Goal: Information Seeking & Learning: Learn about a topic

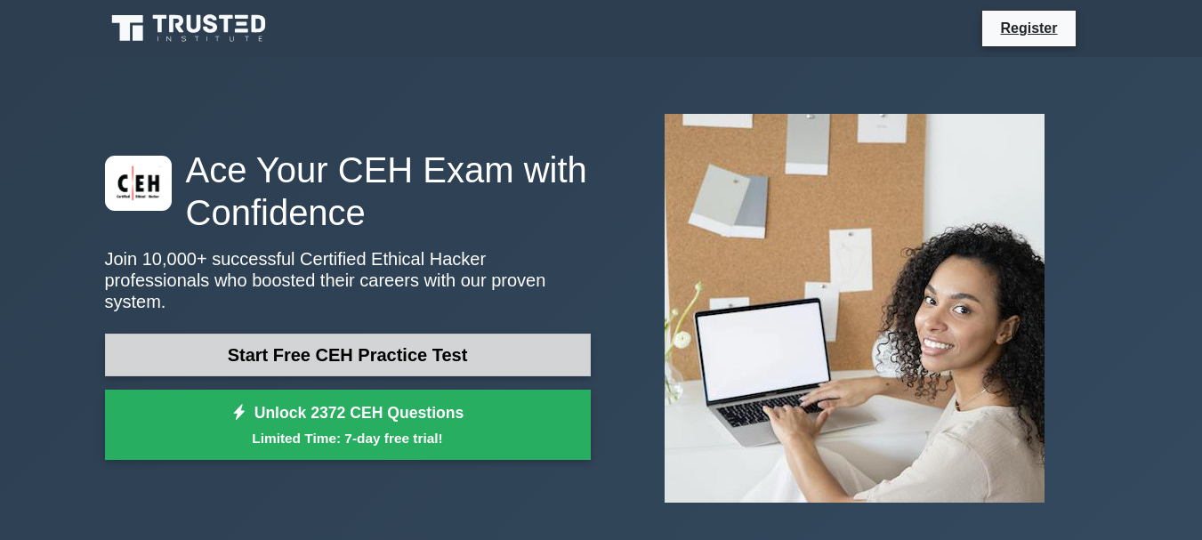
click at [382, 334] on link "Start Free CEH Practice Test" at bounding box center [348, 355] width 486 height 43
click at [347, 359] on link "Start Free CEH Practice Test" at bounding box center [348, 355] width 486 height 43
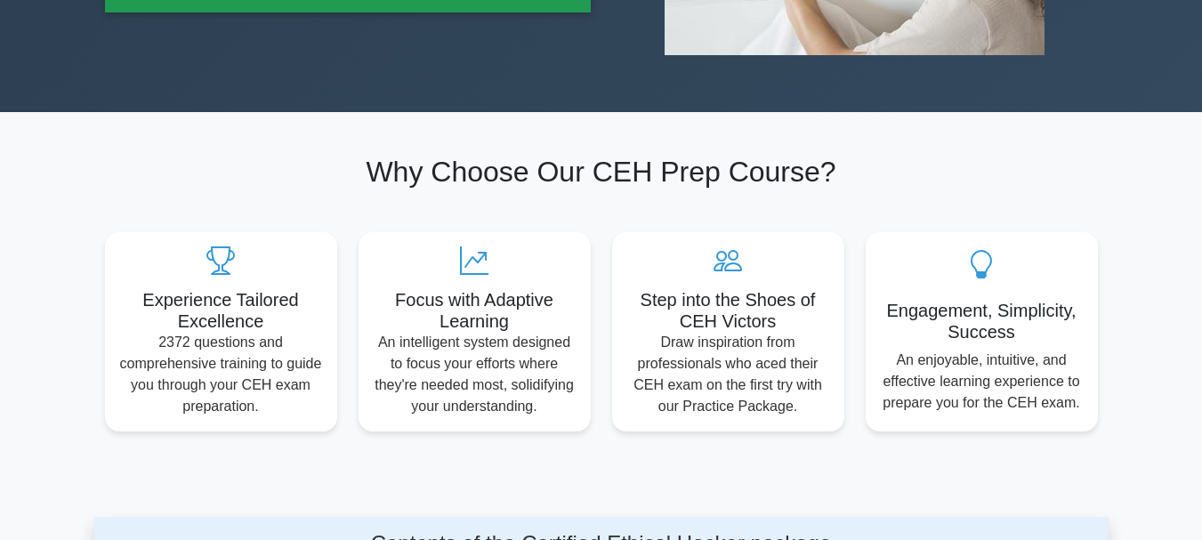
scroll to position [569, 0]
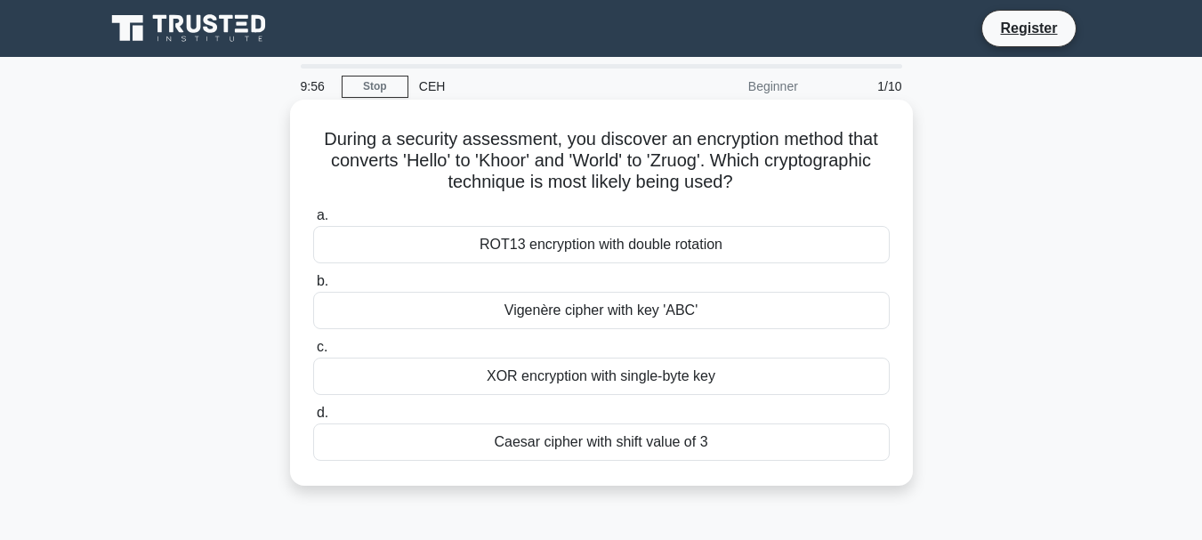
click at [444, 295] on div "Vigenère cipher with key 'ABC'" at bounding box center [601, 310] width 576 height 37
click at [313, 287] on input "b. Vigenère cipher with key 'ABC'" at bounding box center [313, 282] width 0 height 12
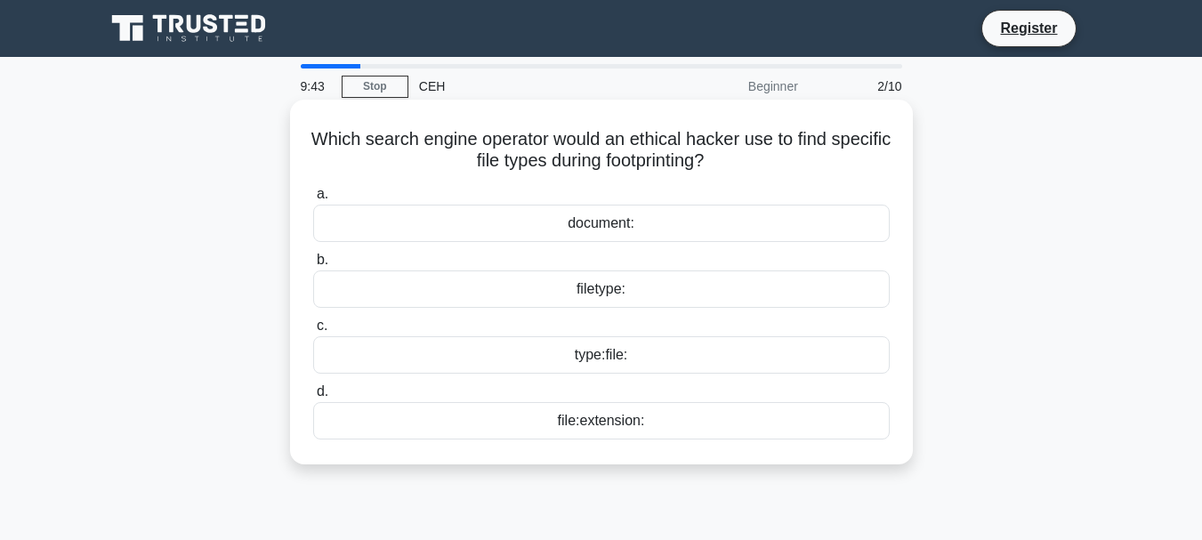
click at [593, 409] on div "file:extension:" at bounding box center [601, 420] width 576 height 37
click at [313, 398] on input "d. file:extension:" at bounding box center [313, 392] width 0 height 12
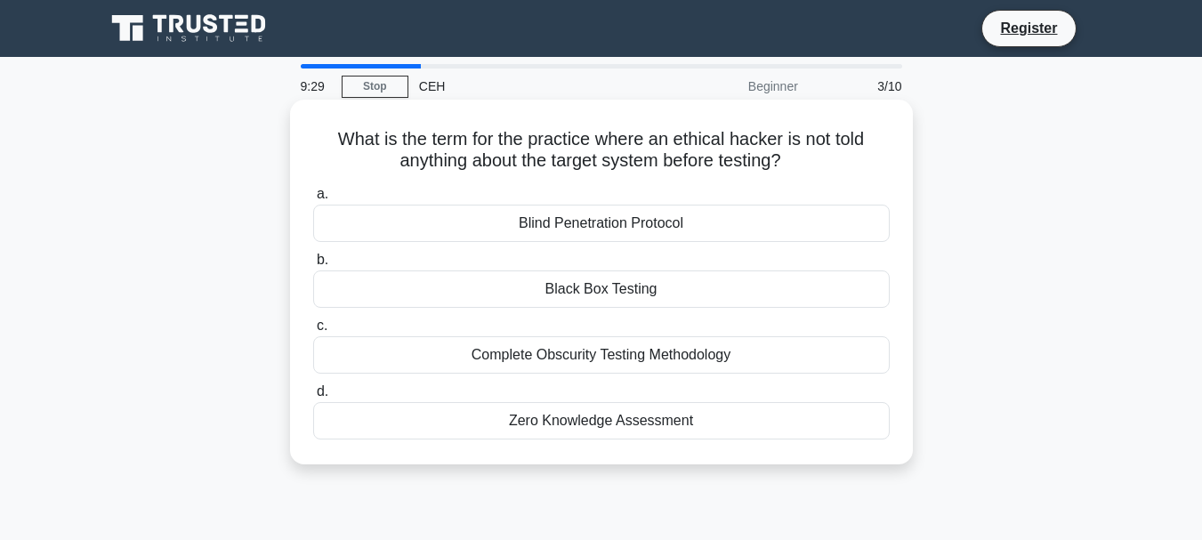
click at [565, 234] on div "Blind Penetration Protocol" at bounding box center [601, 223] width 576 height 37
click at [313, 200] on input "a. Blind Penetration Protocol" at bounding box center [313, 195] width 0 height 12
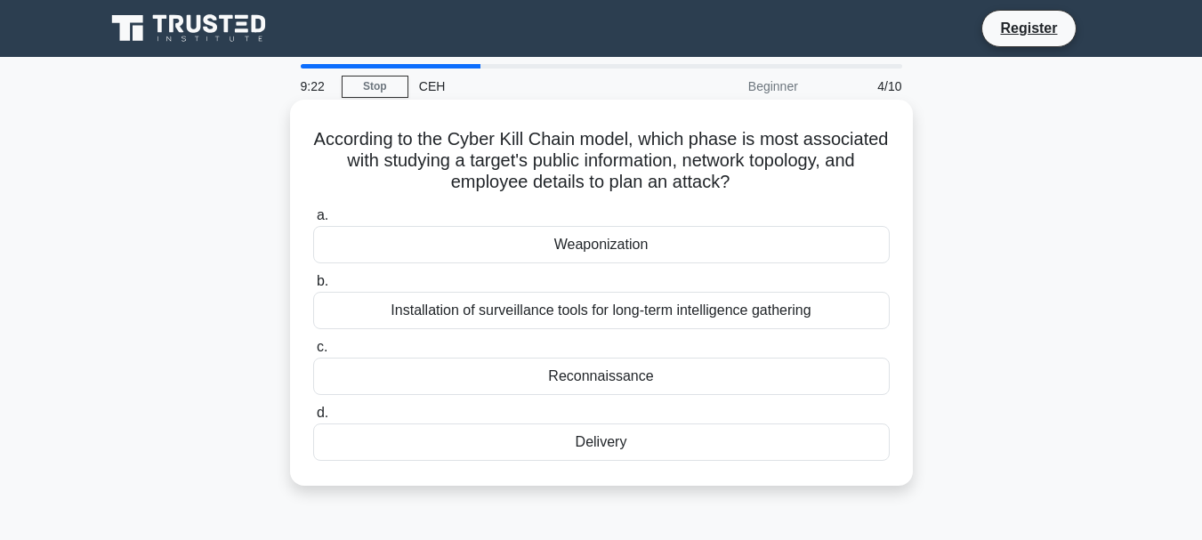
click at [538, 315] on div "Installation of surveillance tools for long-term intelligence gathering" at bounding box center [601, 310] width 576 height 37
click at [313, 287] on input "b. Installation of surveillance tools for long-term intelligence gathering" at bounding box center [313, 282] width 0 height 12
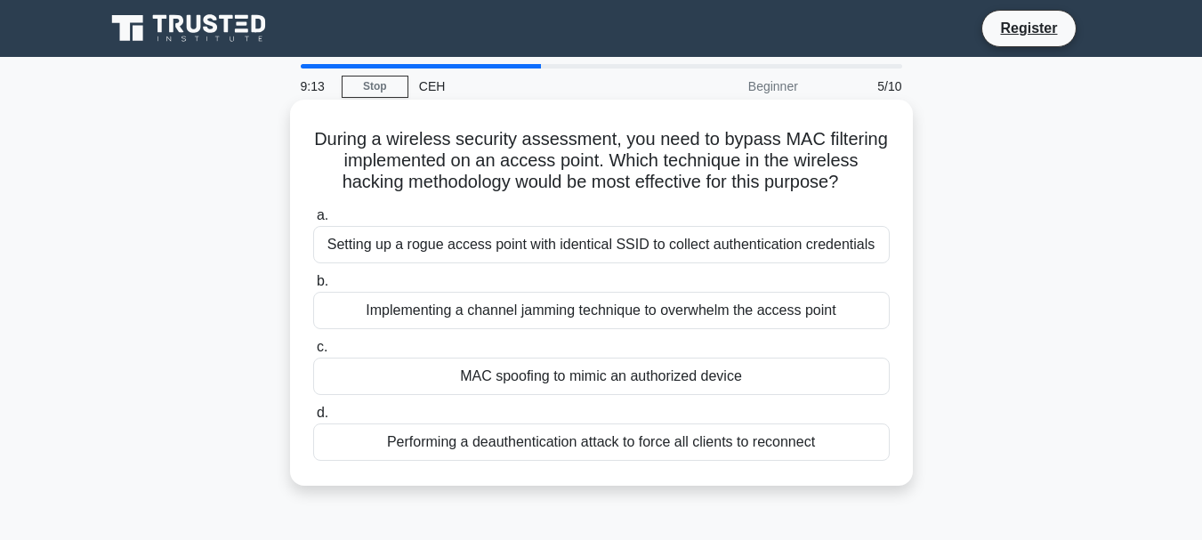
click at [454, 431] on div "Performing a deauthentication attack to force all clients to reconnect" at bounding box center [601, 441] width 576 height 37
click at [313, 419] on input "d. Performing a deauthentication attack to force all clients to reconnect" at bounding box center [313, 413] width 0 height 12
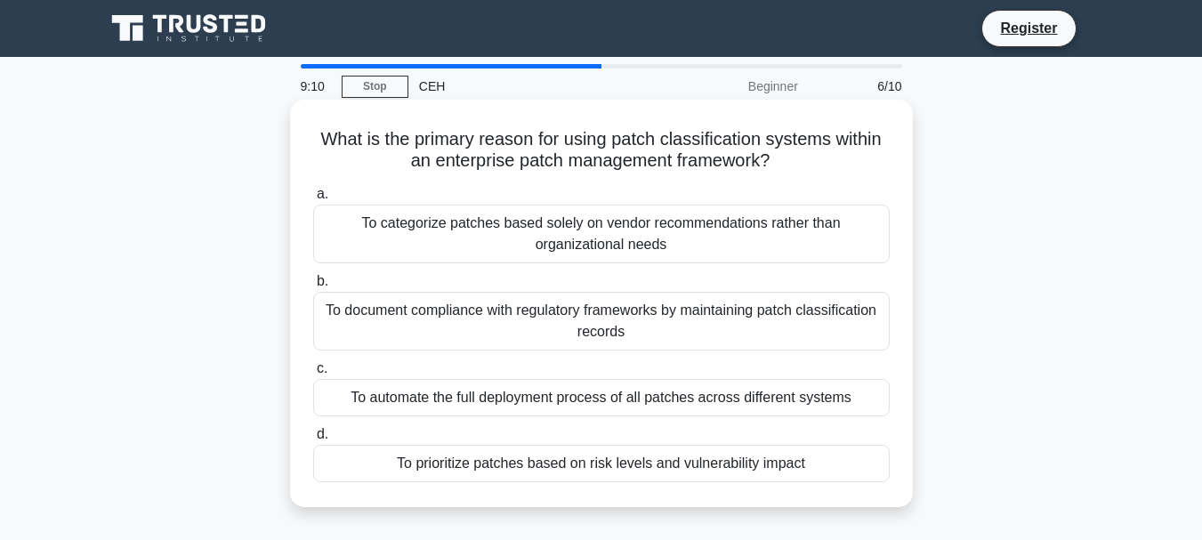
click at [464, 305] on div "To document compliance with regulatory frameworks by maintaining patch classifi…" at bounding box center [601, 321] width 576 height 59
click at [313, 287] on input "b. To document compliance with regulatory frameworks by maintaining patch class…" at bounding box center [313, 282] width 0 height 12
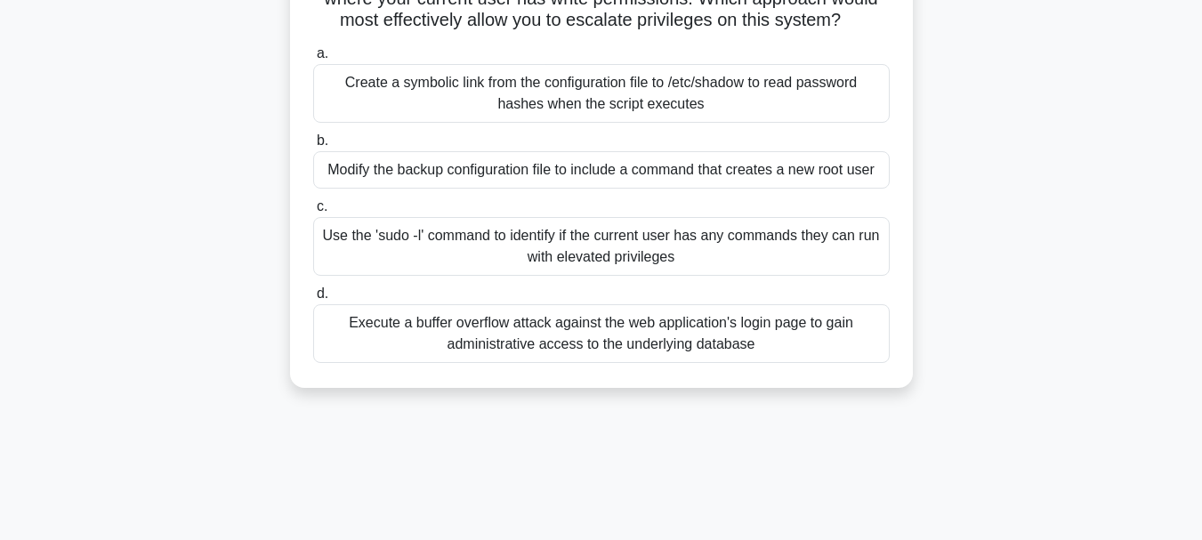
scroll to position [285, 0]
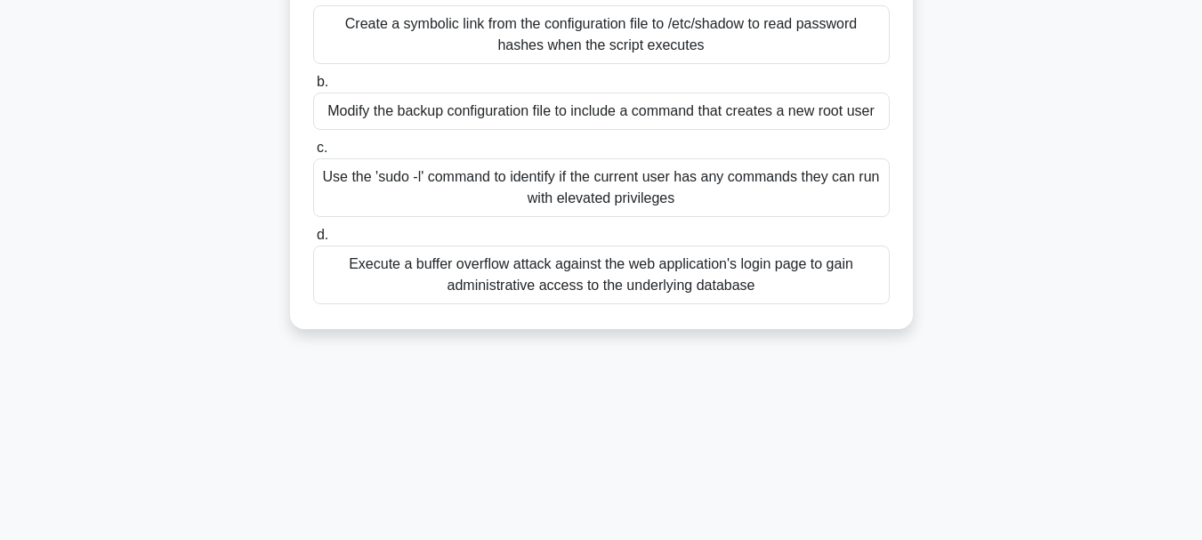
click at [529, 280] on div "Execute a buffer overflow attack against the web application's login page to ga…" at bounding box center [601, 274] width 576 height 59
click at [313, 241] on input "d. Execute a buffer overflow attack against the web application's login page to…" at bounding box center [313, 235] width 0 height 12
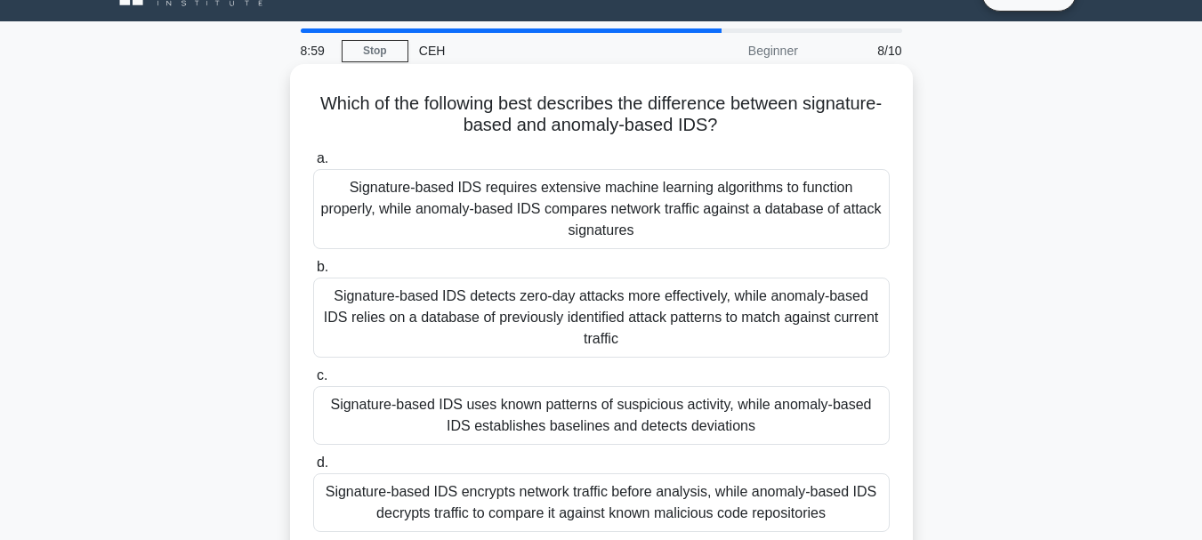
scroll to position [71, 0]
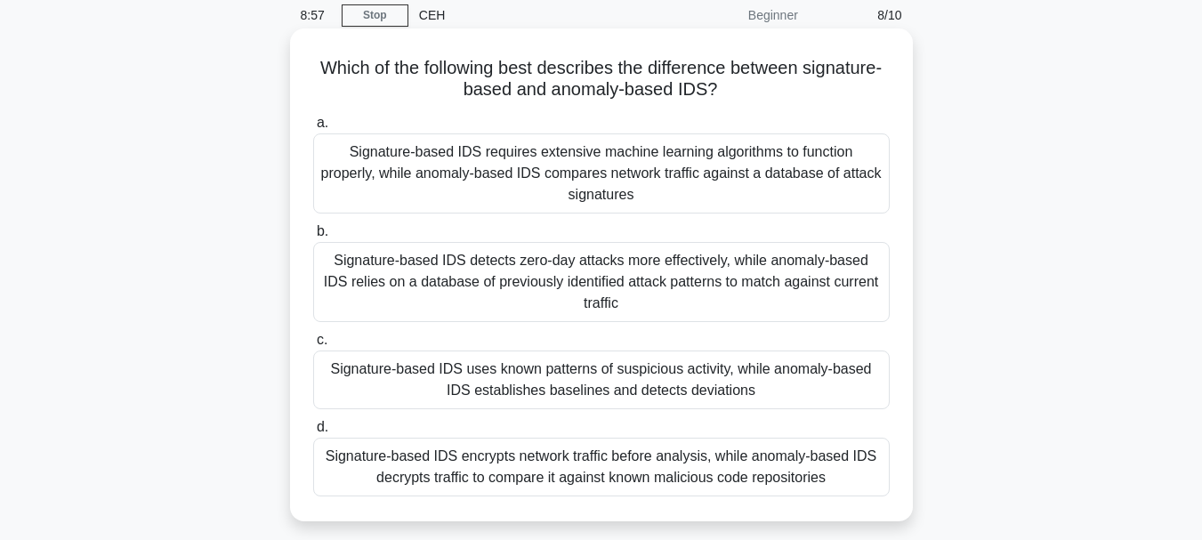
click at [601, 179] on div "Signature-based IDS requires extensive machine learning algorithms to function …" at bounding box center [601, 173] width 576 height 80
click at [313, 129] on input "a. Signature-based IDS requires extensive machine learning algorithms to functi…" at bounding box center [313, 123] width 0 height 12
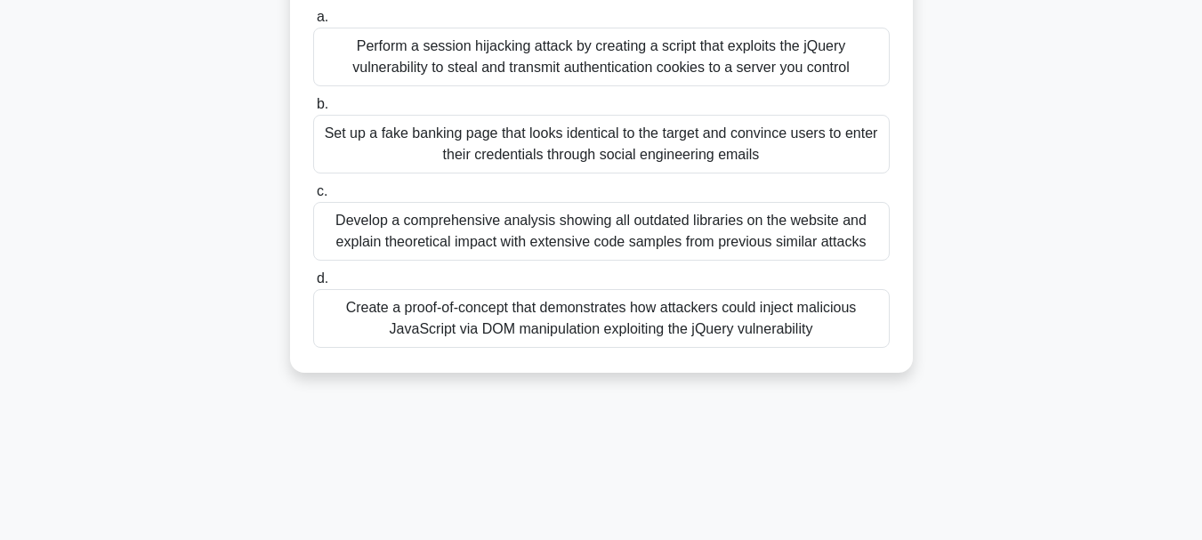
scroll to position [107, 0]
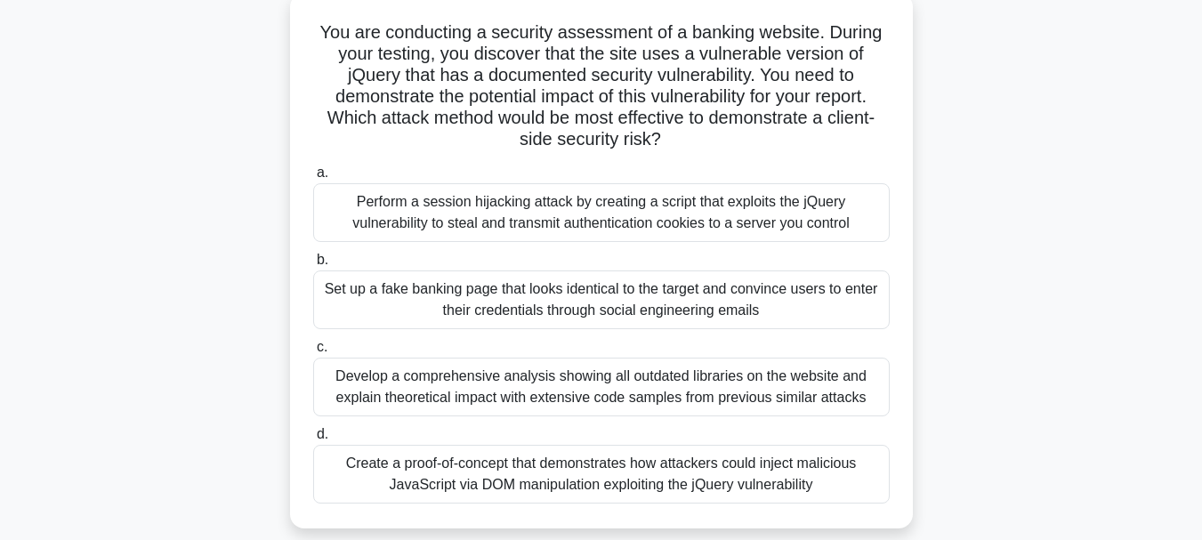
click at [679, 371] on div "Develop a comprehensive analysis showing all outdated libraries on the website …" at bounding box center [601, 387] width 576 height 59
click at [313, 353] on input "c. Develop a comprehensive analysis showing all outdated libraries on the websi…" at bounding box center [313, 348] width 0 height 12
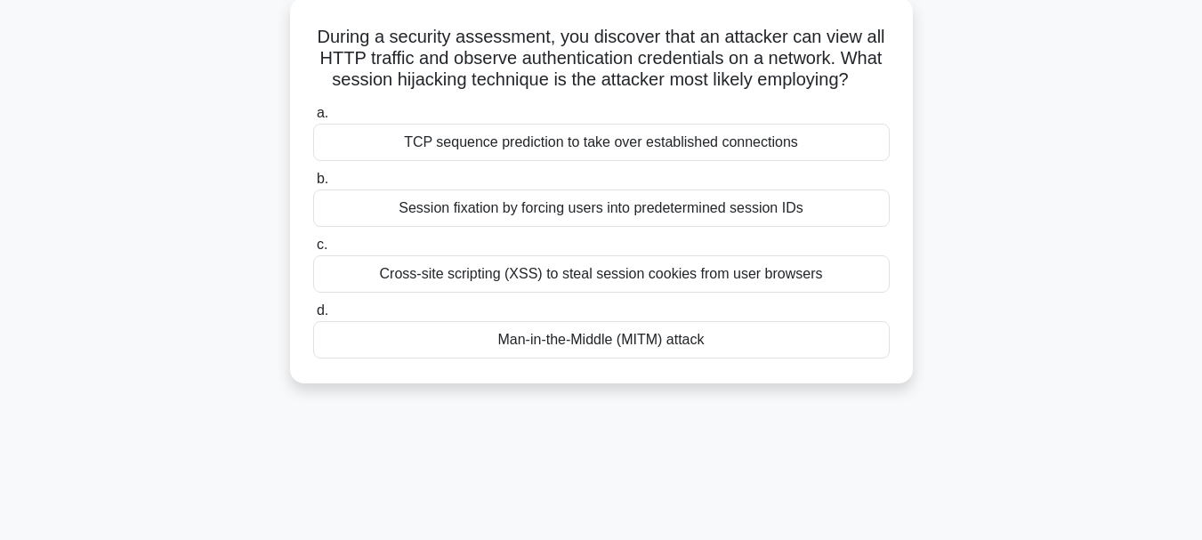
scroll to position [0, 0]
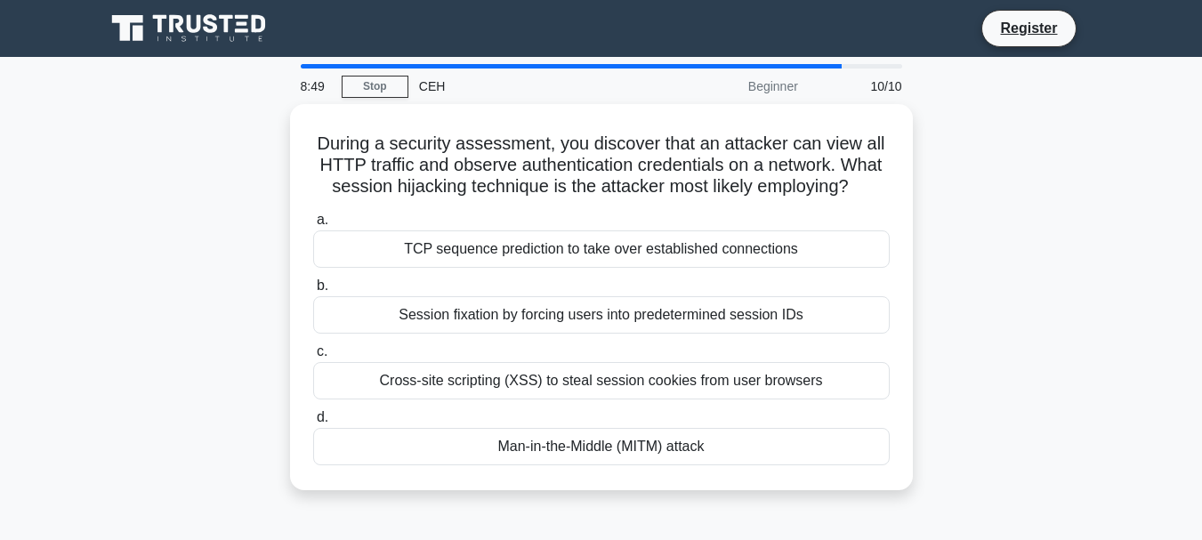
click at [679, 371] on div "Cross-site scripting (XSS) to steal session cookies from user browsers" at bounding box center [601, 380] width 576 height 37
click at [313, 358] on input "c. Cross-site scripting (XSS) to steal session cookies from user browsers" at bounding box center [313, 352] width 0 height 12
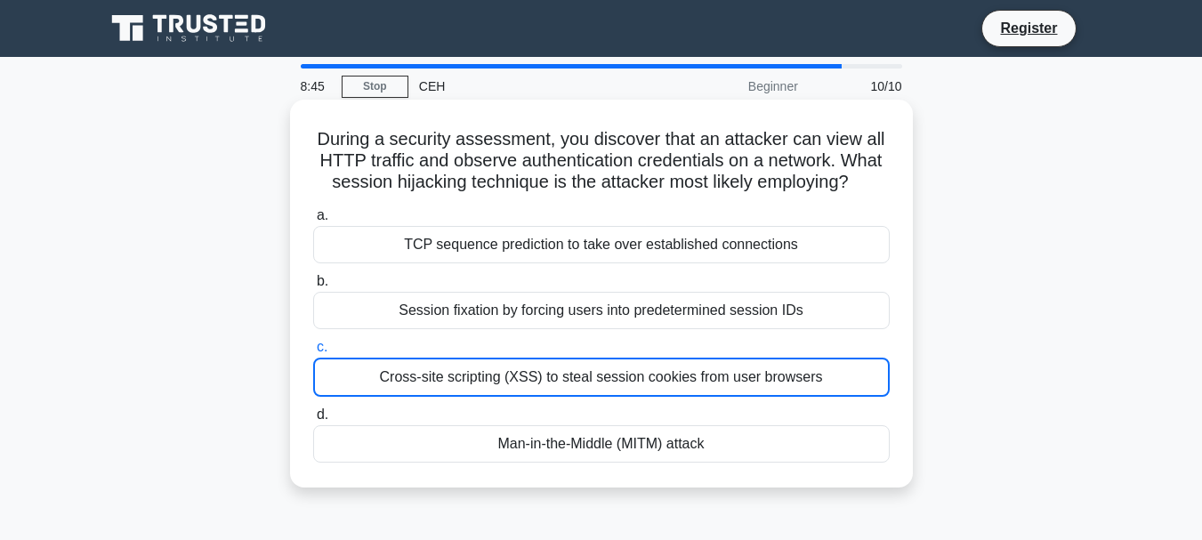
click at [374, 147] on h5 "During a security assessment, you discover that an attacker can view all HTTP t…" at bounding box center [601, 161] width 580 height 66
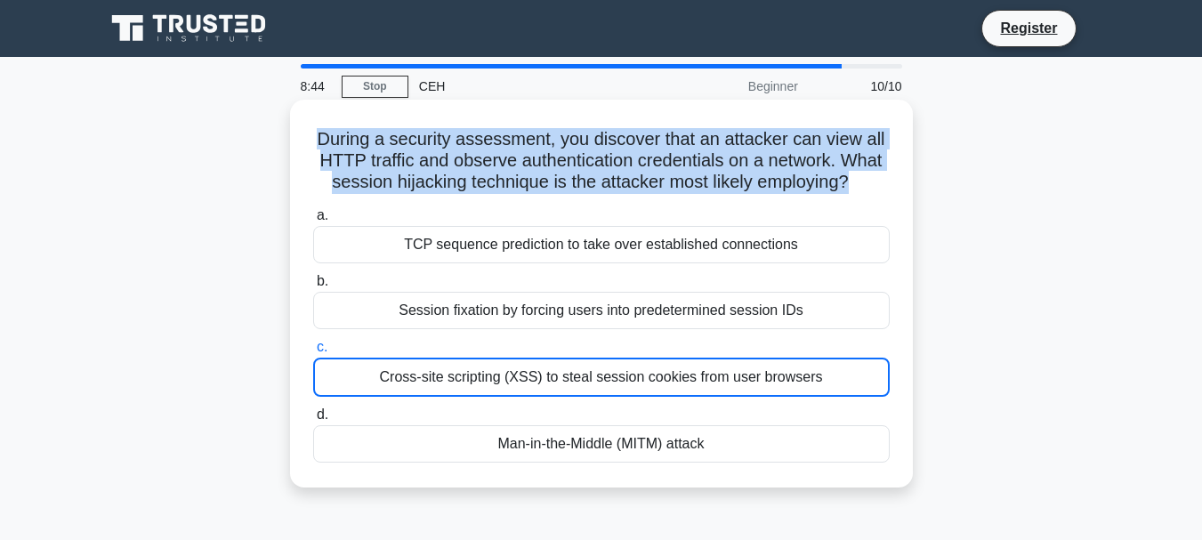
click at [374, 147] on h5 "During a security assessment, you discover that an attacker can view all HTTP t…" at bounding box center [601, 161] width 580 height 66
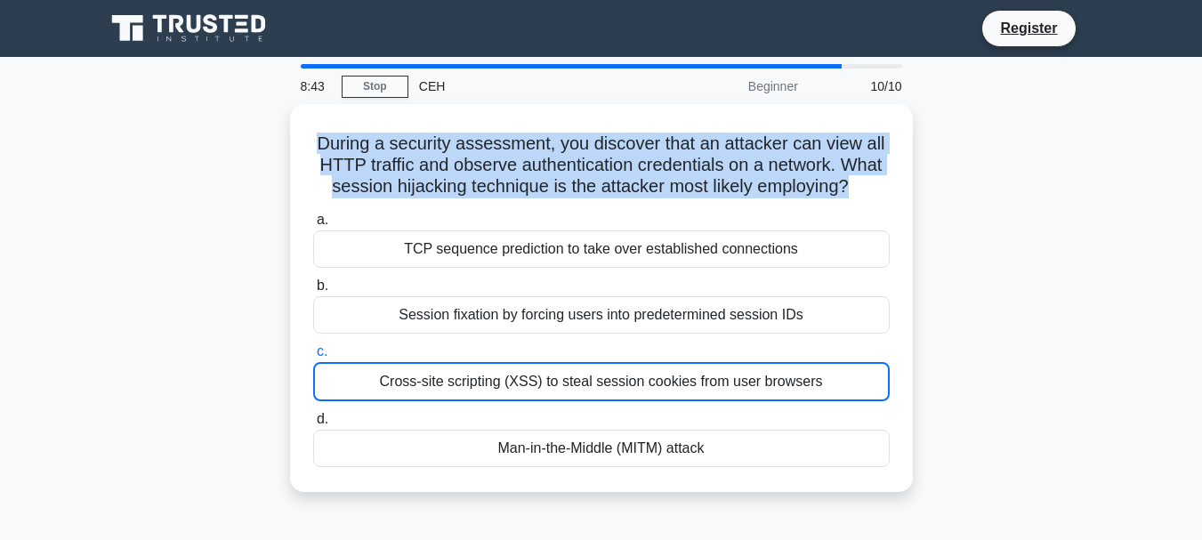
click at [121, 186] on div "During a security assessment, you discover that an attacker can view all HTTP t…" at bounding box center [601, 308] width 1014 height 409
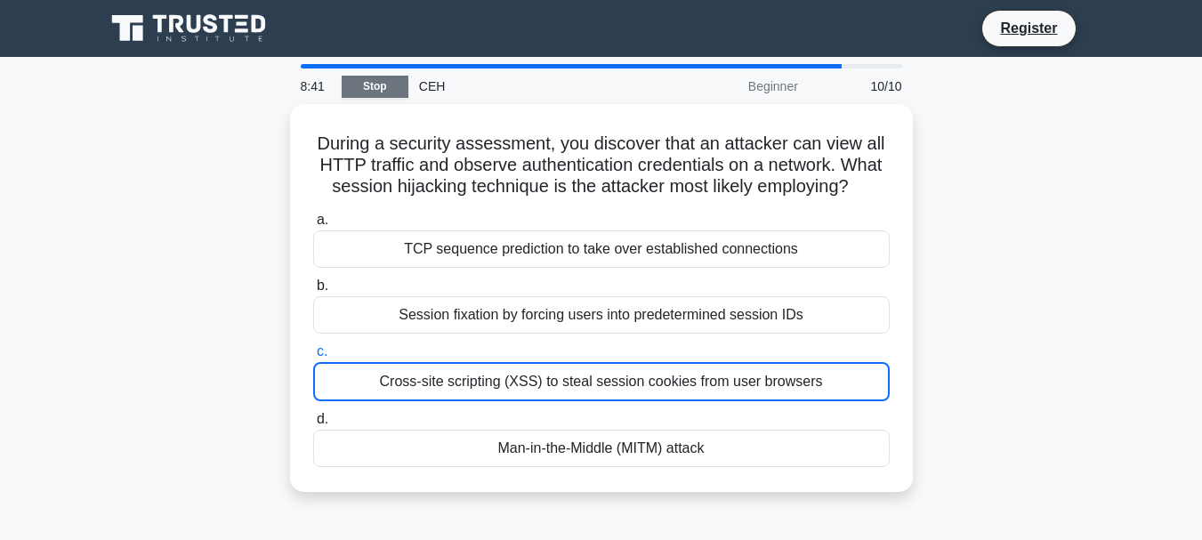
click at [358, 90] on link "Stop" at bounding box center [375, 87] width 67 height 22
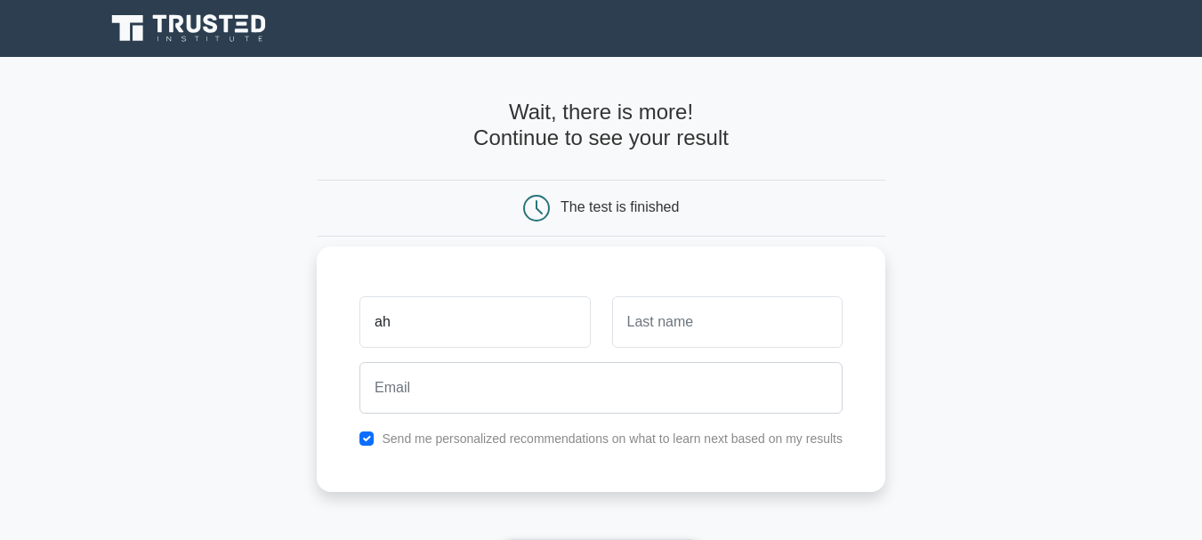
type input "a"
type input "[PERSON_NAME]"
click at [639, 335] on input "text" at bounding box center [727, 322] width 230 height 52
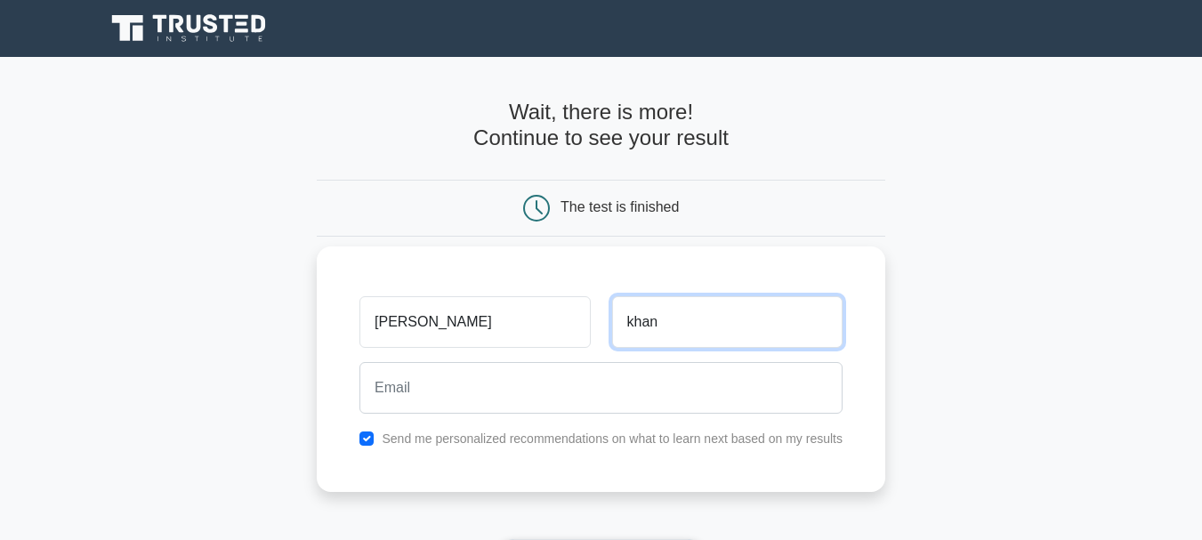
type input "khan"
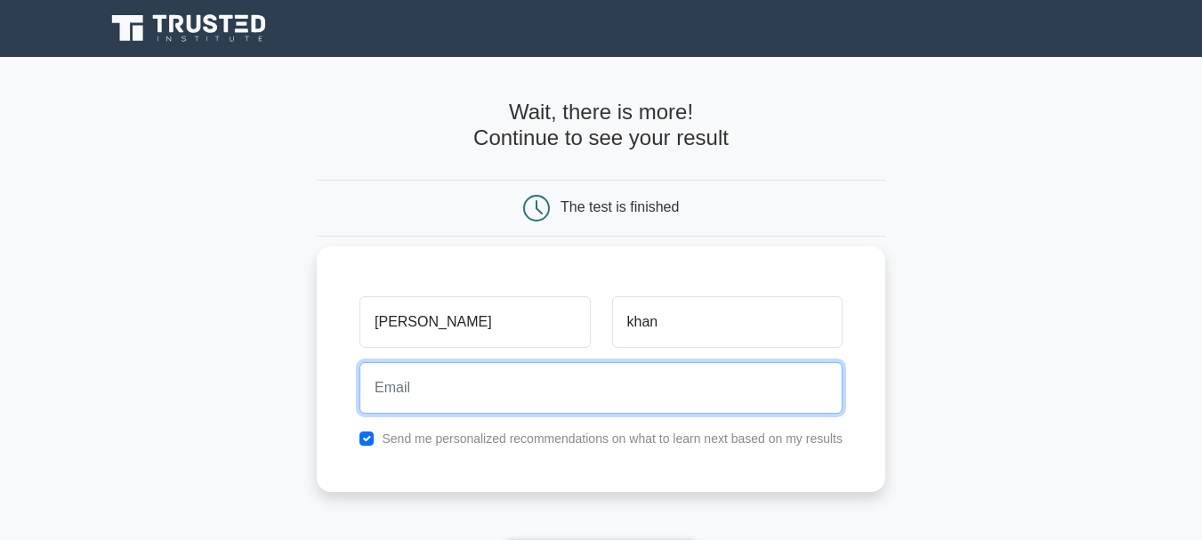
click at [555, 382] on input "email" at bounding box center [600, 388] width 483 height 52
type input "hydraahmad1234567890@gmail.com"
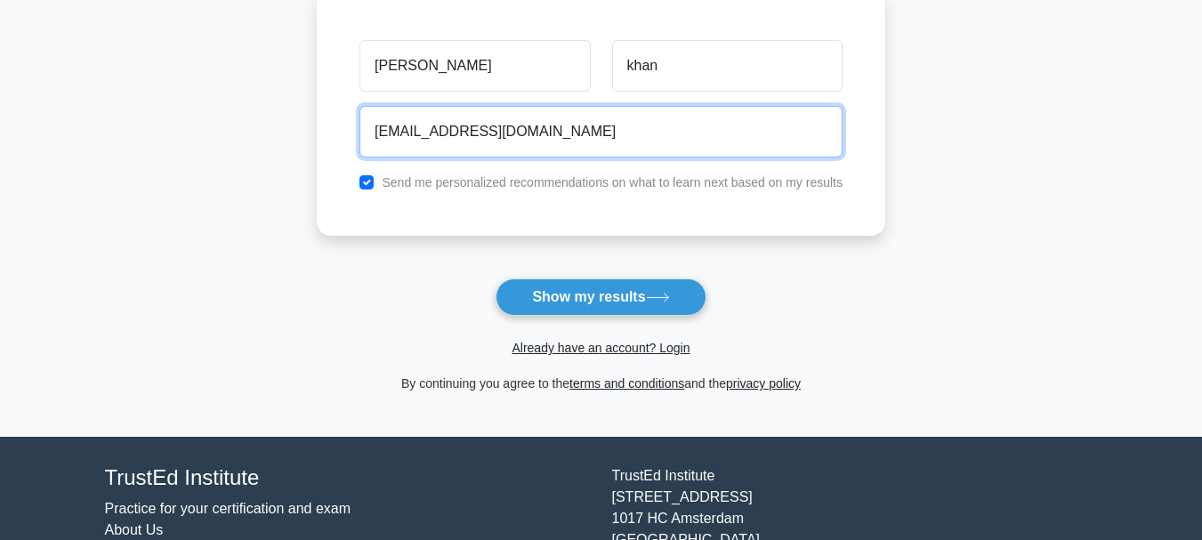
scroll to position [285, 0]
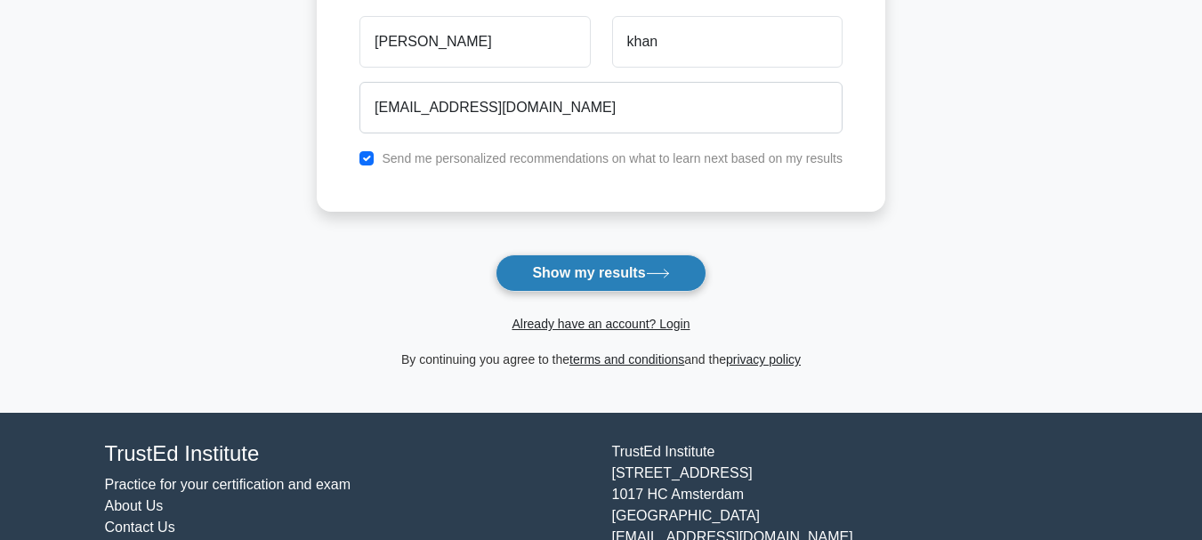
click at [570, 280] on button "Show my results" at bounding box center [600, 272] width 210 height 37
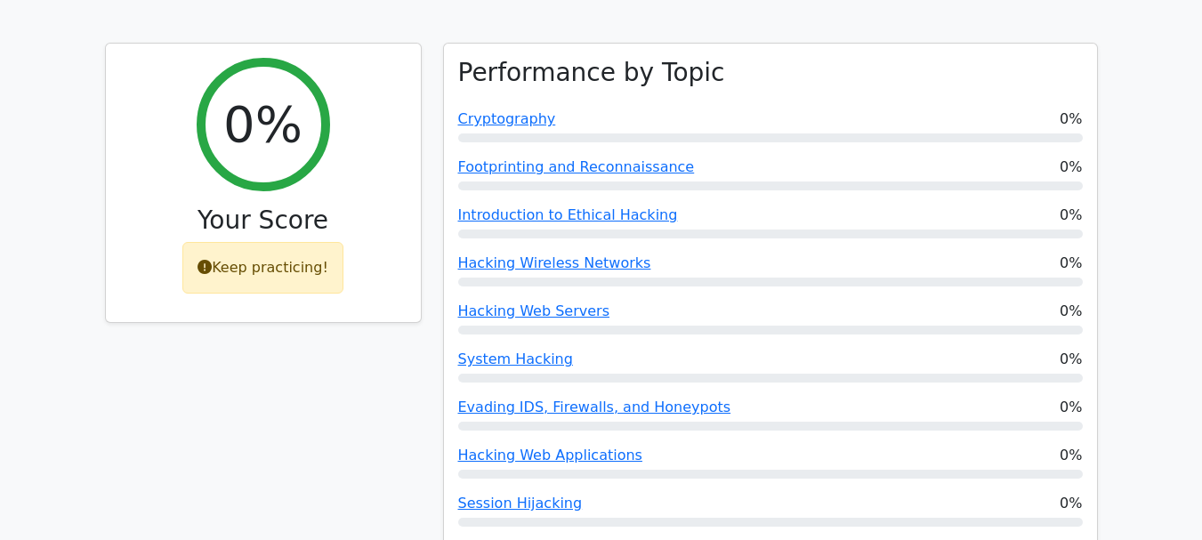
scroll to position [640, 0]
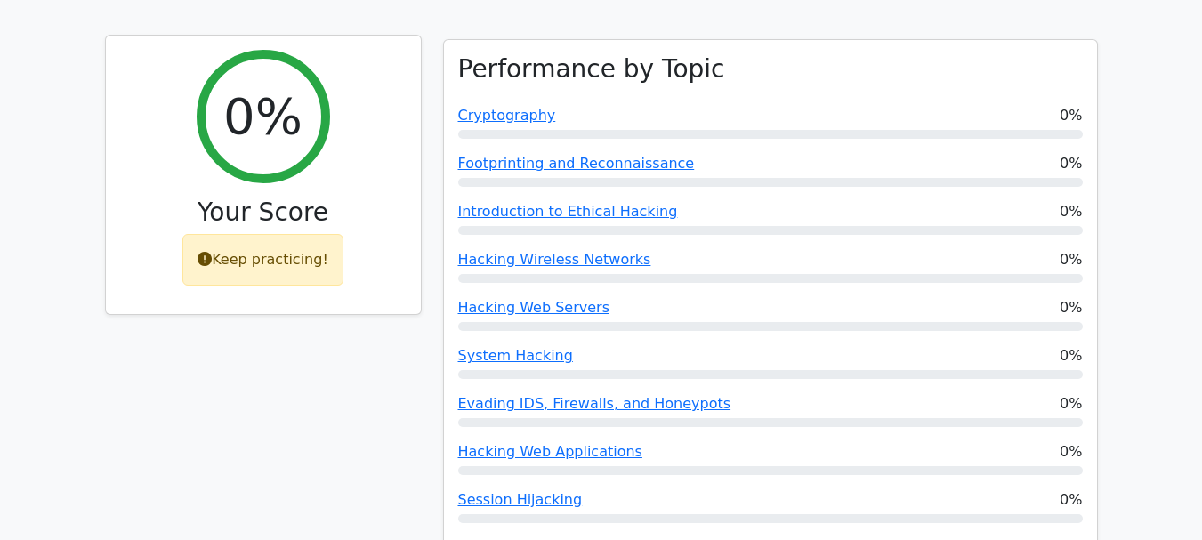
click at [265, 86] on h2 "0%" at bounding box center [262, 116] width 79 height 60
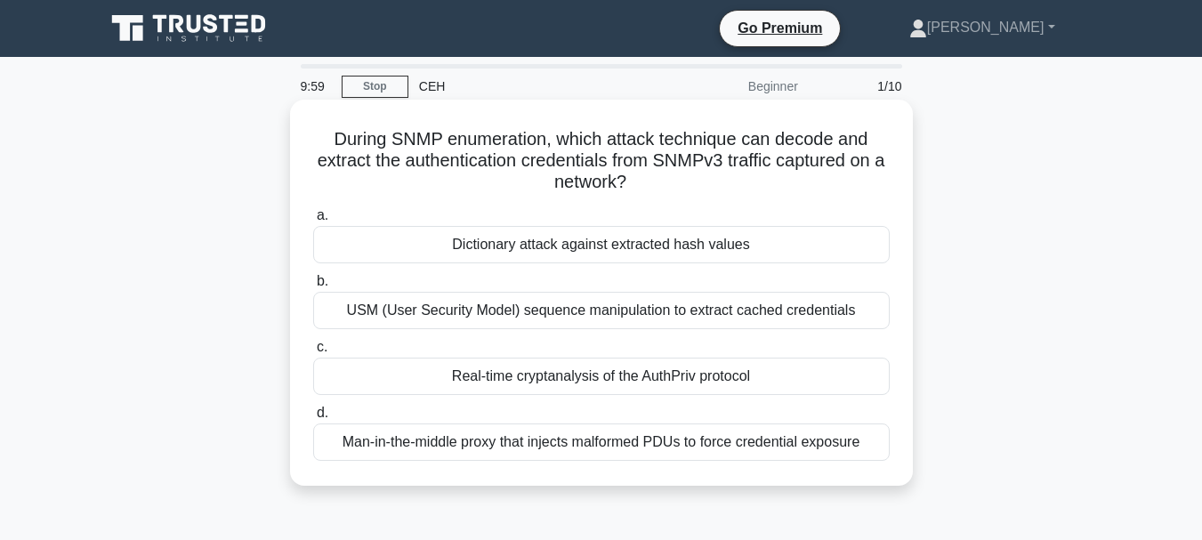
click at [488, 163] on h5 "During SNMP enumeration, which attack technique can decode and extract the auth…" at bounding box center [601, 161] width 580 height 66
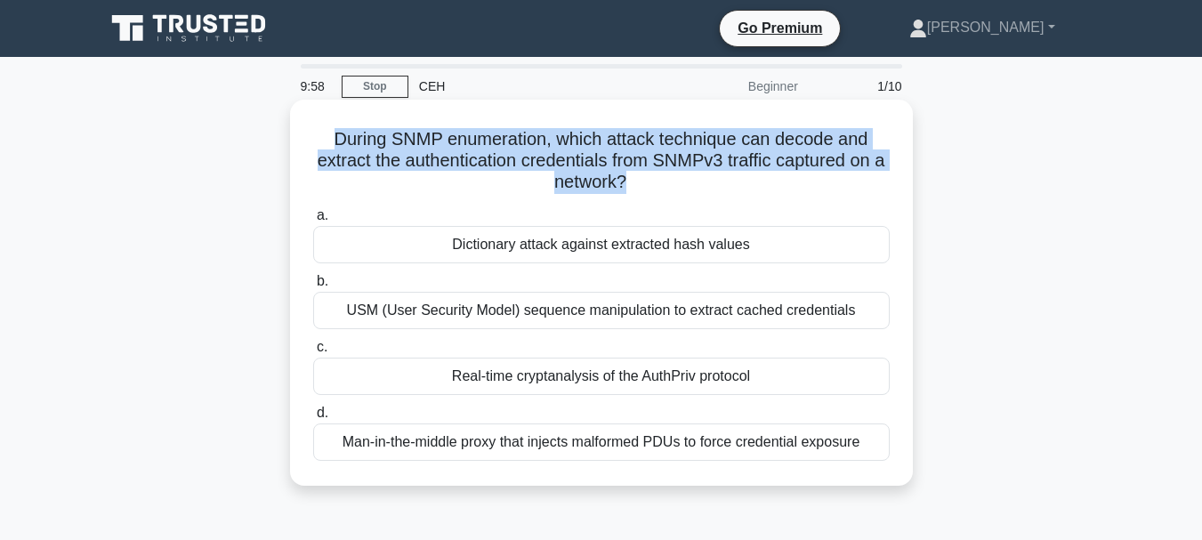
click at [488, 163] on h5 "During SNMP enumeration, which attack technique can decode and extract the auth…" at bounding box center [601, 161] width 580 height 66
click at [488, 162] on h5 "During SNMP enumeration, which attack technique can decode and extract the auth…" at bounding box center [601, 161] width 580 height 66
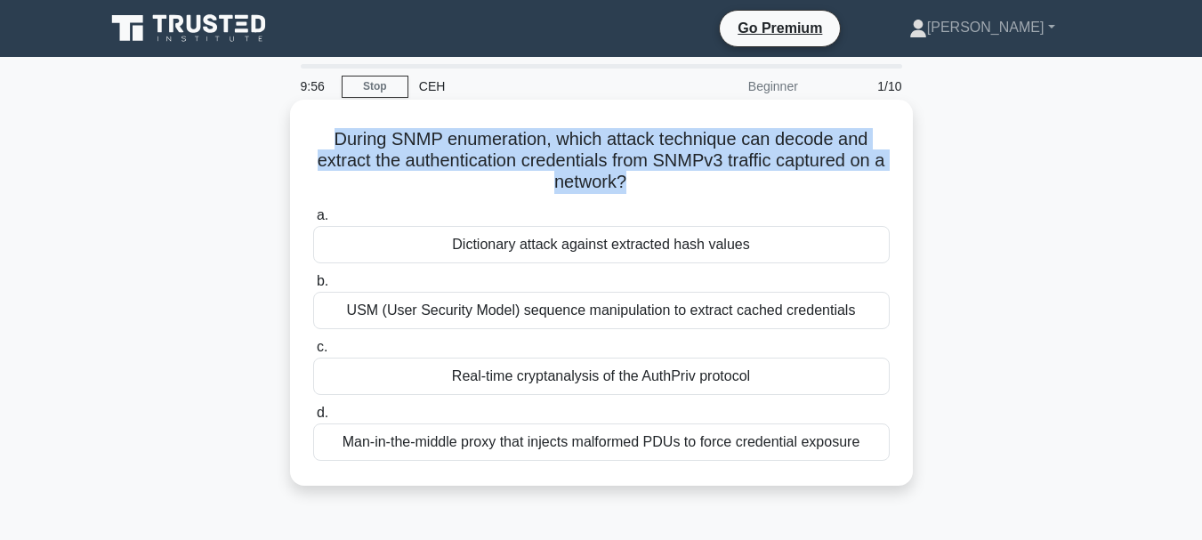
click at [488, 163] on h5 "During SNMP enumeration, which attack technique can decode and extract the auth…" at bounding box center [601, 161] width 580 height 66
click at [488, 162] on h5 "During SNMP enumeration, which attack technique can decode and extract the auth…" at bounding box center [601, 161] width 580 height 66
copy div "During SNMP enumeration, which attack technique can decode and extract the auth…"
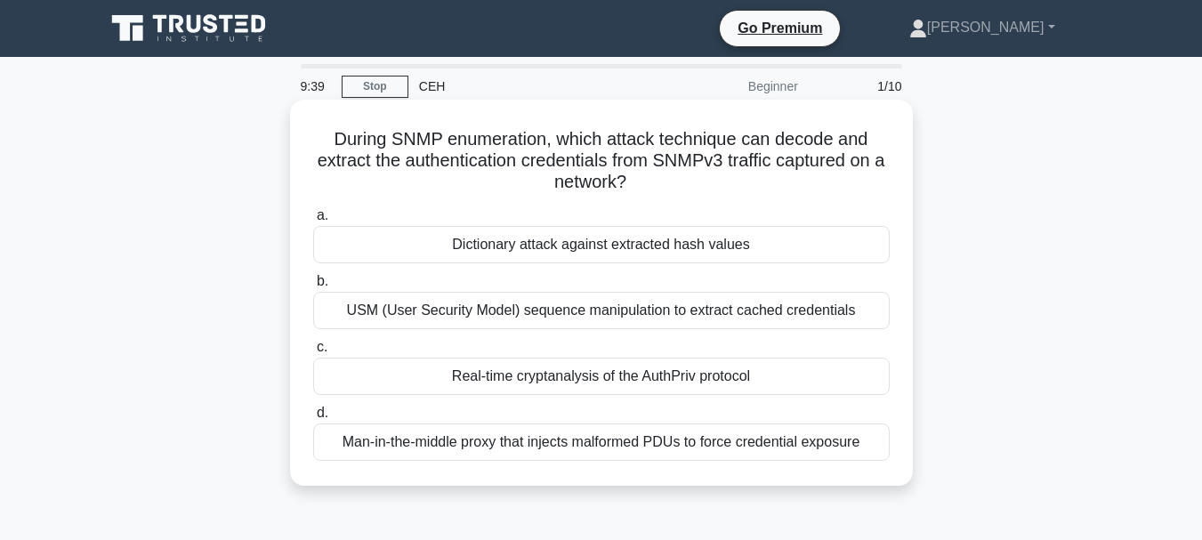
click at [543, 243] on div "Dictionary attack against extracted hash values" at bounding box center [601, 244] width 576 height 37
click at [313, 221] on input "a. Dictionary attack against extracted hash values" at bounding box center [313, 216] width 0 height 12
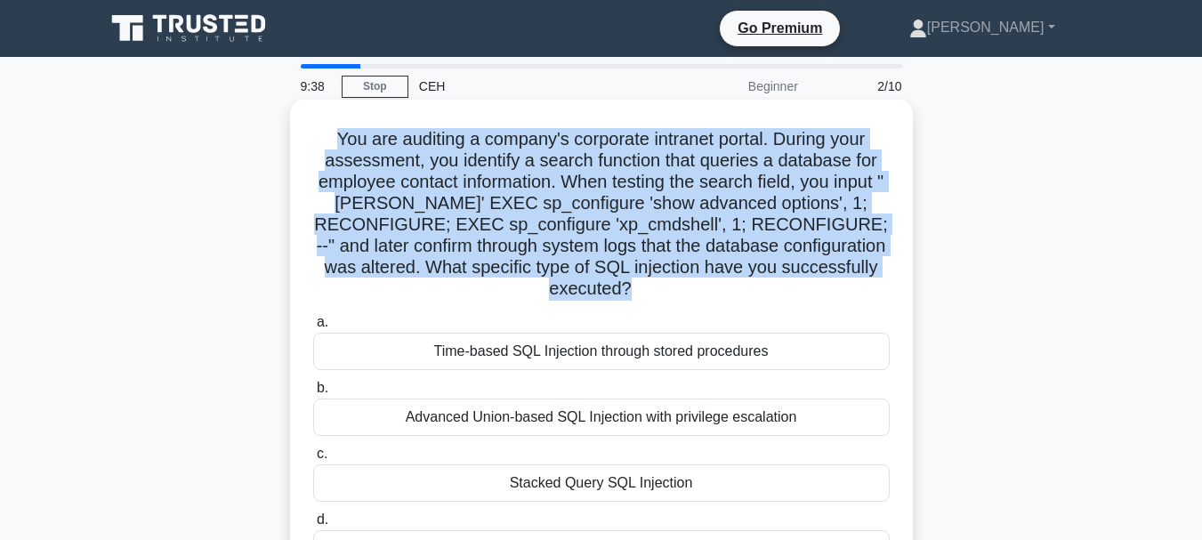
drag, startPoint x: 543, startPoint y: 243, endPoint x: 310, endPoint y: 109, distance: 267.7
click at [310, 109] on div "You are auditing a company's corporate intranet portal. During your assessment,…" at bounding box center [601, 346] width 608 height 478
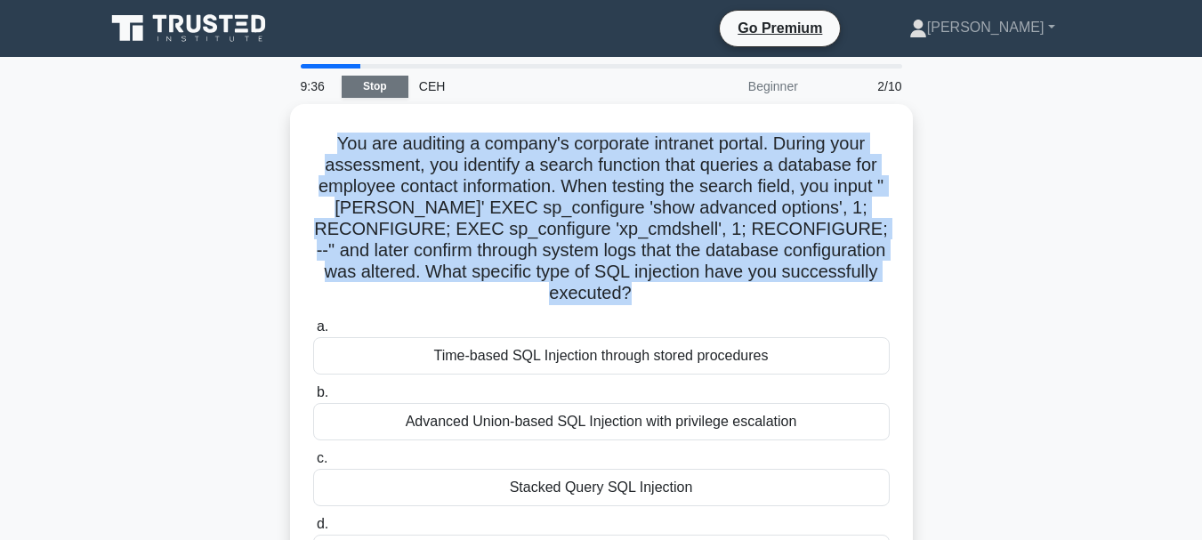
click at [352, 94] on link "Stop" at bounding box center [375, 87] width 67 height 22
